Goal: Information Seeking & Learning: Understand process/instructions

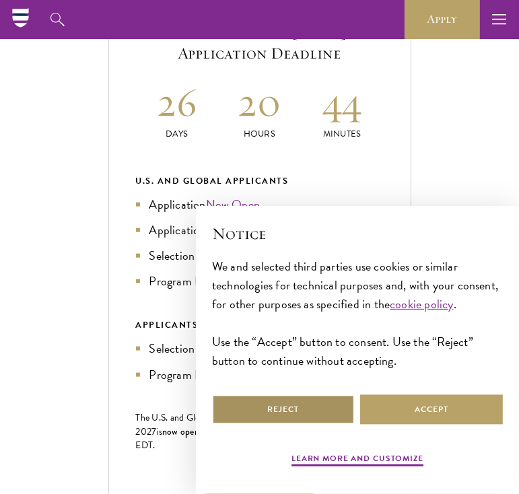
click at [282, 415] on button "Reject" at bounding box center [283, 410] width 143 height 30
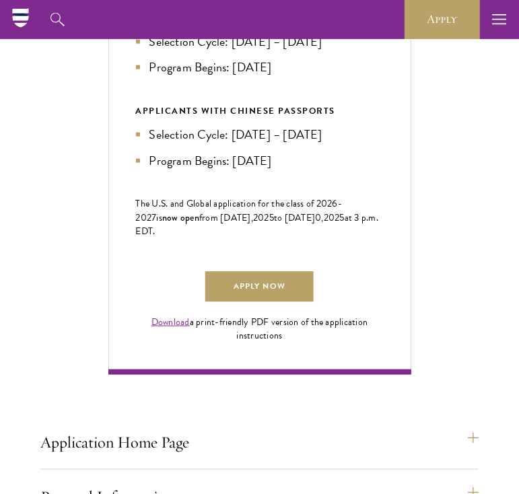
scroll to position [753, 0]
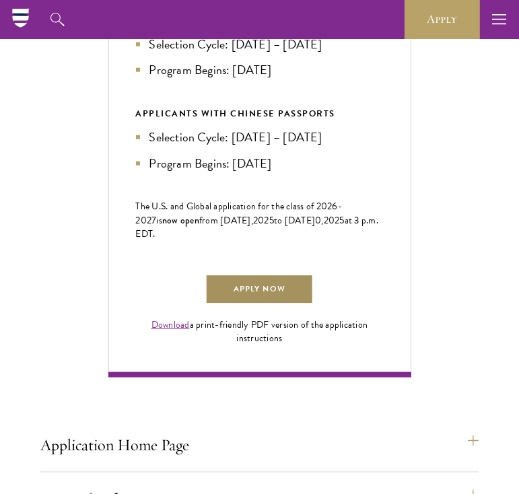
click at [280, 305] on link "Apply Now" at bounding box center [259, 290] width 108 height 30
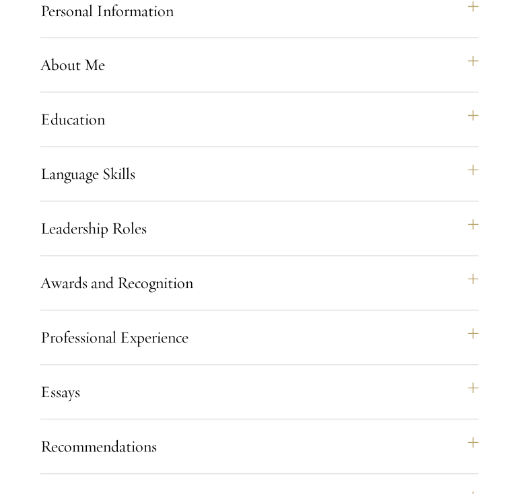
scroll to position [1244, 0]
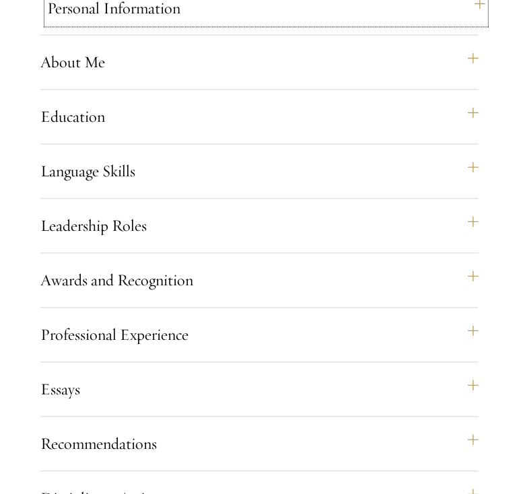
click at [360, 24] on button "Personal Information" at bounding box center [266, 8] width 438 height 32
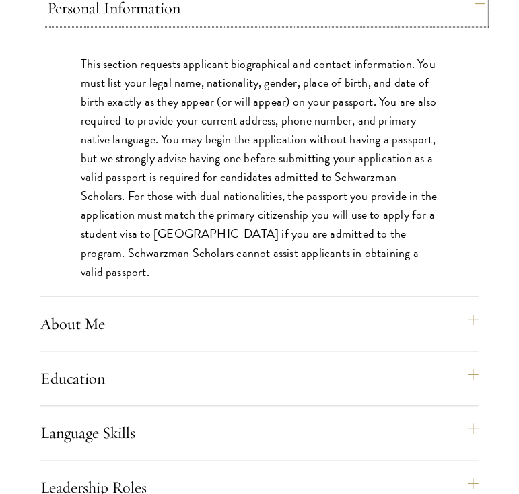
click at [360, 24] on button "Personal Information" at bounding box center [266, 8] width 438 height 32
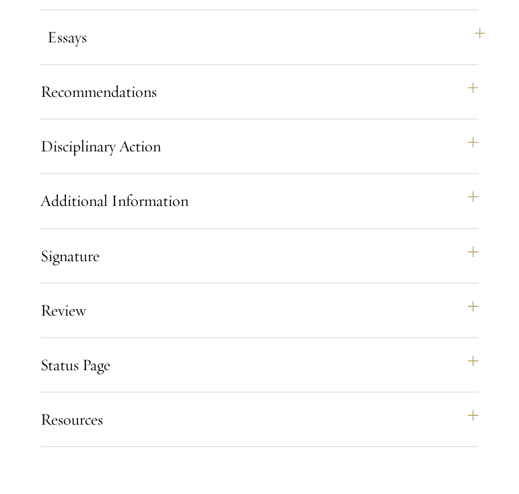
scroll to position [1598, 0]
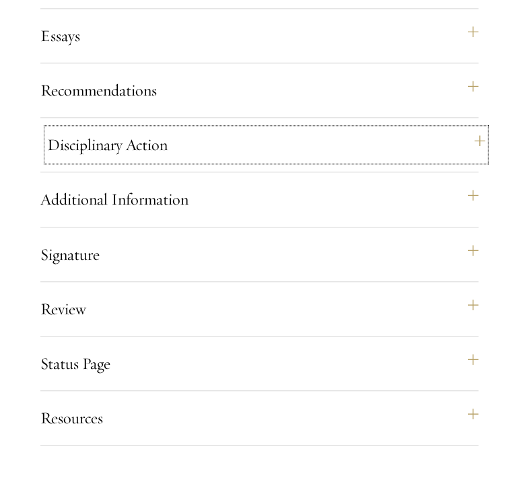
click at [342, 161] on button "Disciplinary Action" at bounding box center [266, 145] width 438 height 32
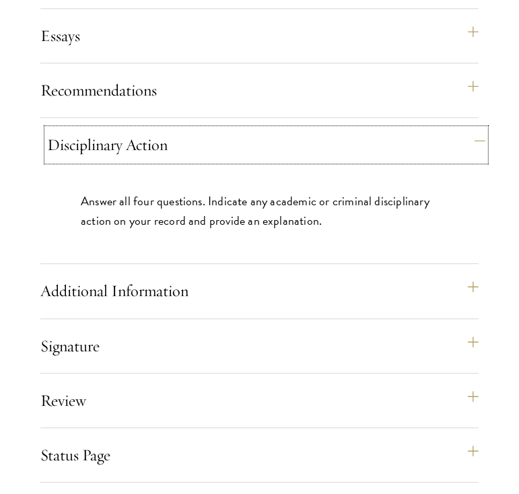
click at [342, 161] on button "Disciplinary Action" at bounding box center [266, 145] width 438 height 32
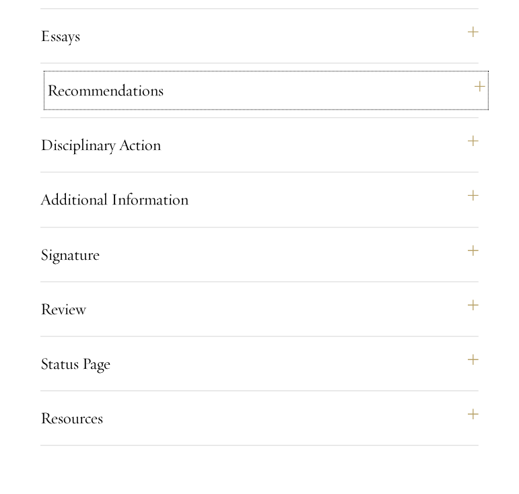
click at [347, 106] on button "Recommendations" at bounding box center [266, 90] width 438 height 32
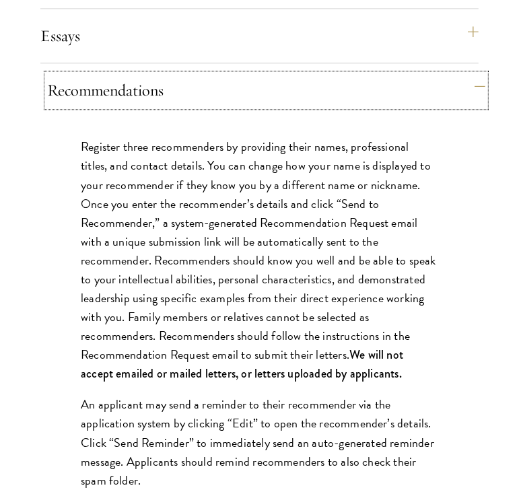
click at [346, 106] on button "Recommendations" at bounding box center [266, 90] width 438 height 32
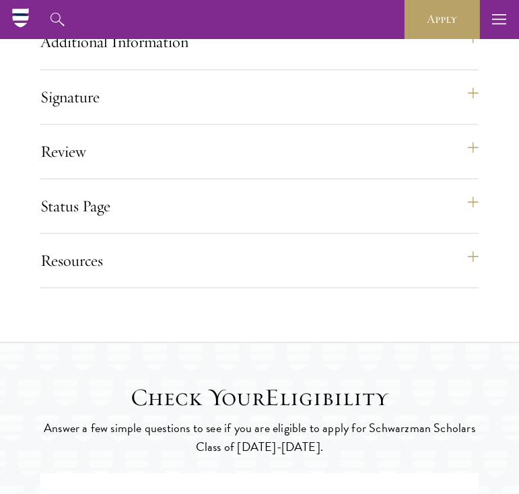
scroll to position [1753, 0]
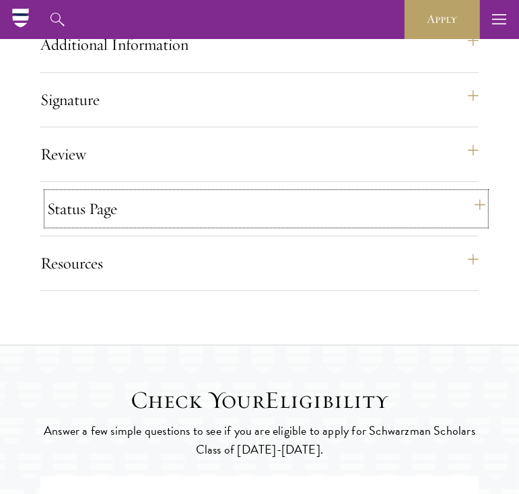
click at [337, 225] on button "Status Page" at bounding box center [266, 209] width 438 height 32
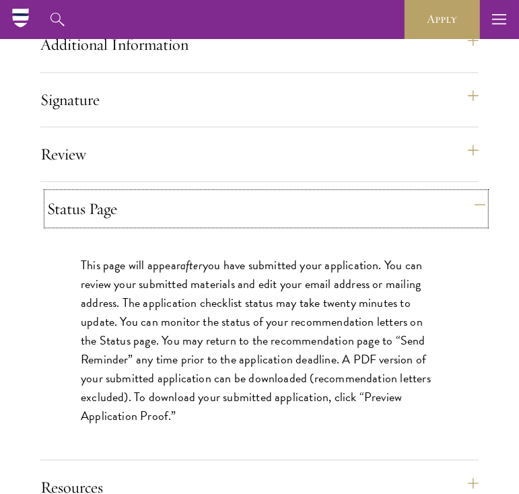
click at [337, 225] on button "Status Page" at bounding box center [266, 209] width 438 height 32
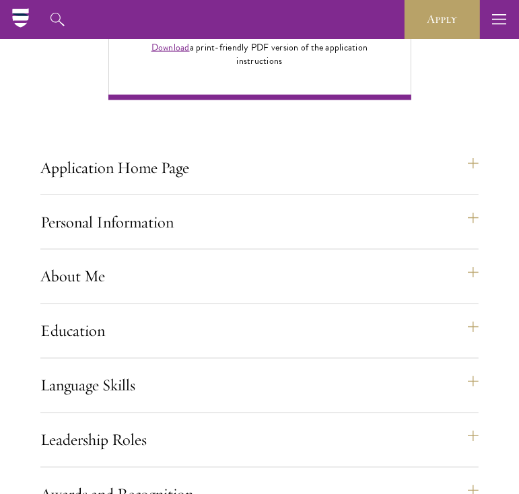
scroll to position [1029, 0]
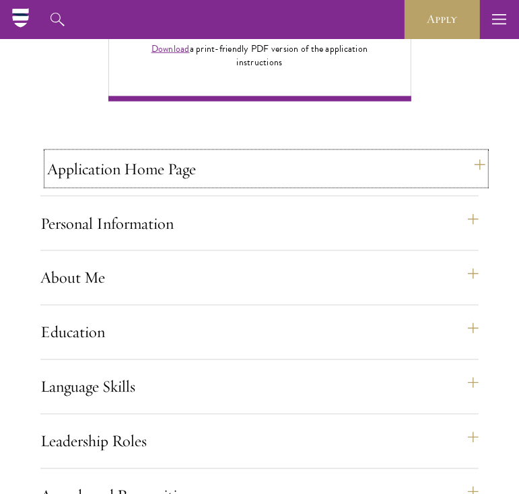
click at [333, 185] on button "Application Home Page" at bounding box center [266, 169] width 438 height 32
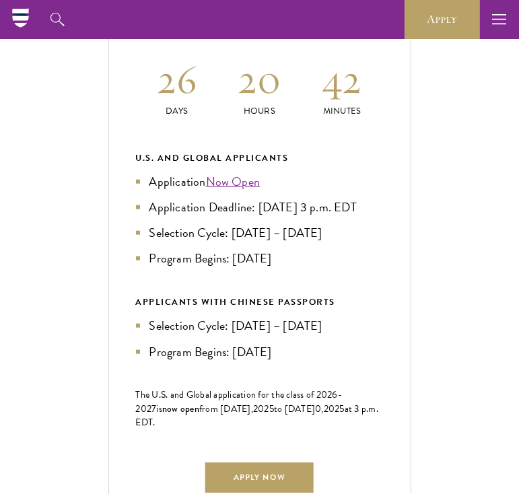
scroll to position [563, 0]
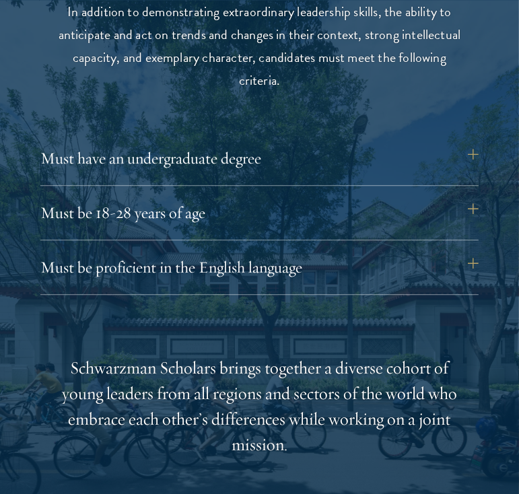
scroll to position [1658, 0]
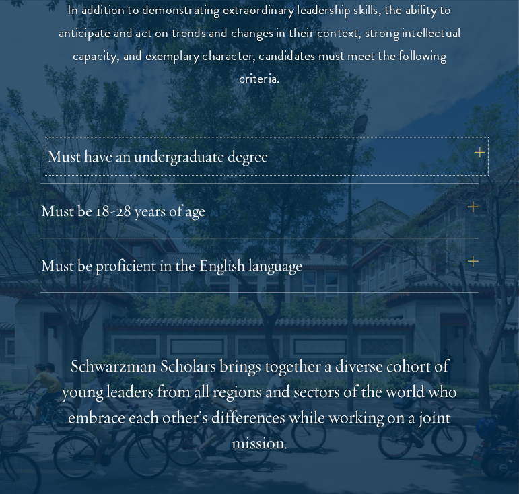
click at [282, 160] on button "Must have an undergraduate degree" at bounding box center [266, 156] width 438 height 32
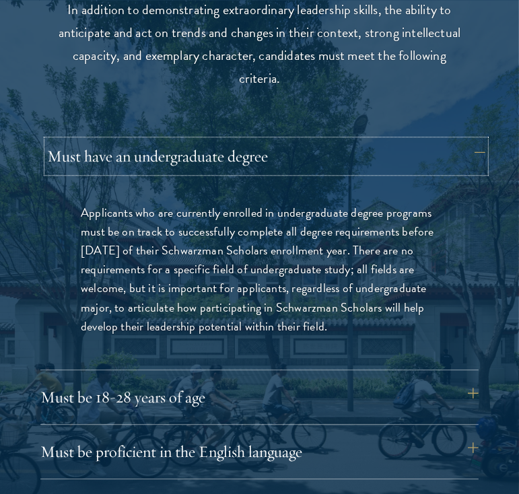
click at [282, 160] on button "Must have an undergraduate degree" at bounding box center [266, 156] width 438 height 32
